Goal: Navigation & Orientation: Find specific page/section

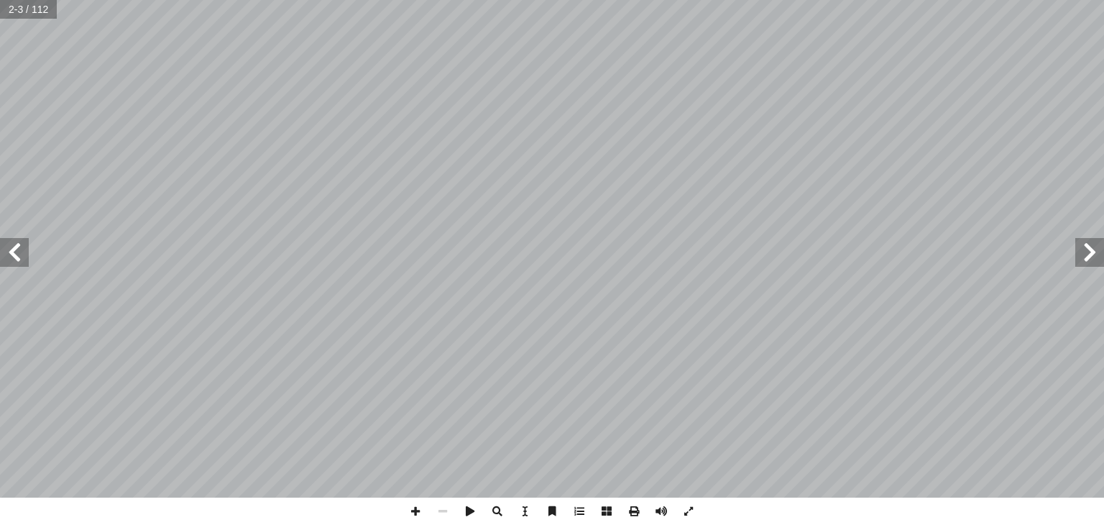
click at [1092, 257] on span at bounding box center [1089, 252] width 29 height 29
click at [11, 253] on span at bounding box center [14, 252] width 29 height 29
click at [1089, 252] on span at bounding box center [1089, 252] width 29 height 29
click at [14, 251] on span at bounding box center [14, 252] width 29 height 29
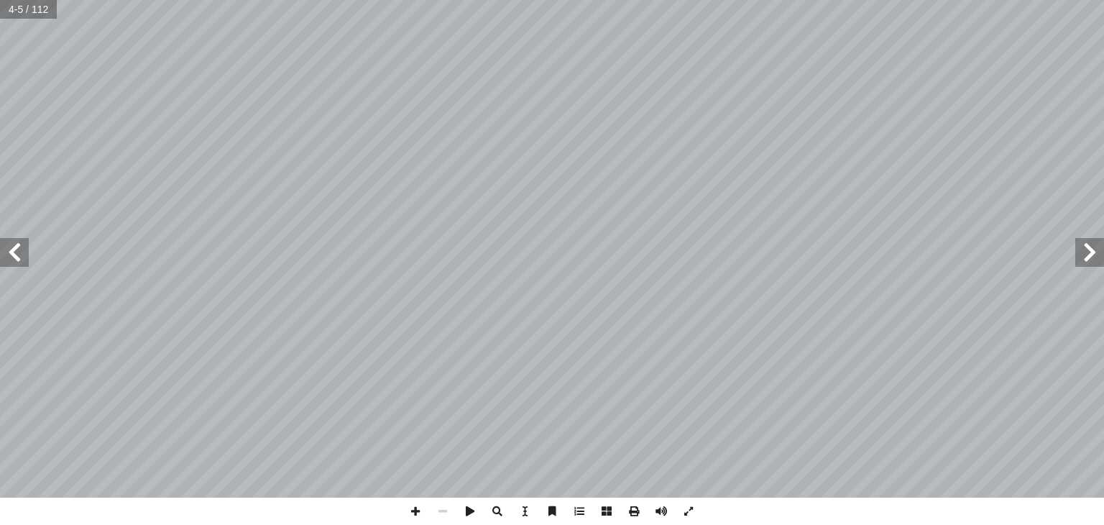
click at [14, 251] on span at bounding box center [14, 252] width 29 height 29
click at [1091, 249] on span at bounding box center [1089, 252] width 29 height 29
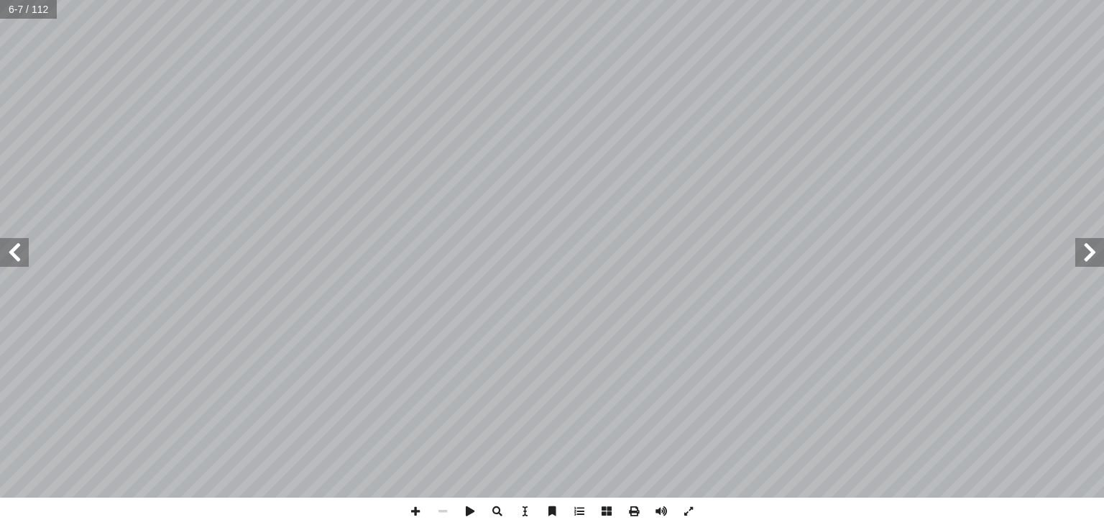
click at [1091, 249] on span at bounding box center [1089, 252] width 29 height 29
click at [11, 252] on span at bounding box center [14, 252] width 29 height 29
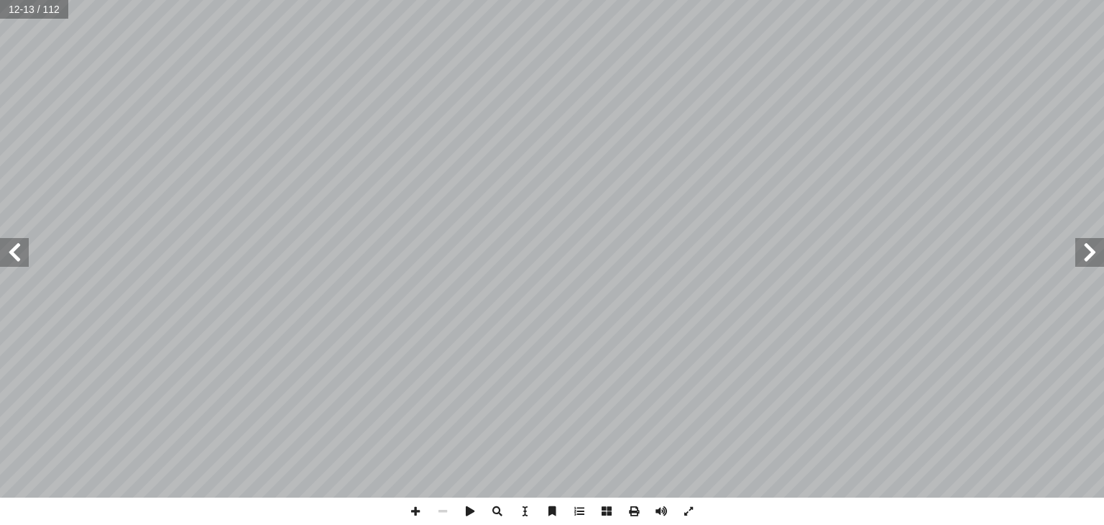
click at [1087, 251] on span at bounding box center [1089, 252] width 29 height 29
click at [14, 255] on span at bounding box center [14, 252] width 29 height 29
